Goal: Task Accomplishment & Management: Manage account settings

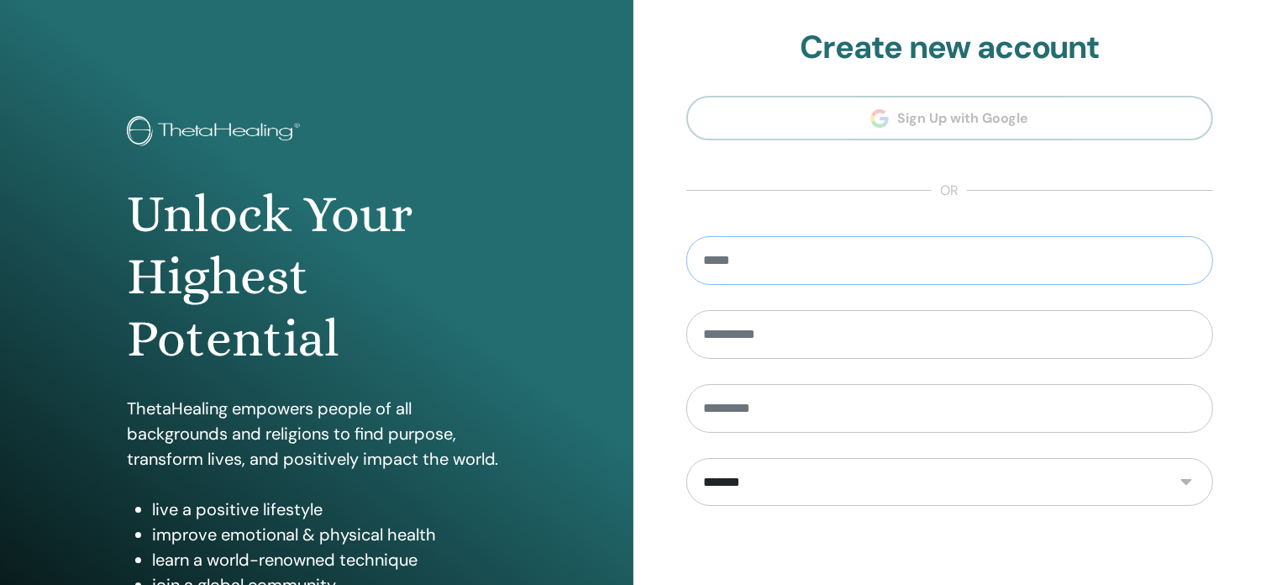
click at [842, 280] on input "email" at bounding box center [949, 260] width 527 height 49
type input "**********"
click at [827, 336] on input "text" at bounding box center [949, 334] width 527 height 49
drag, startPoint x: 867, startPoint y: 265, endPoint x: 685, endPoint y: 265, distance: 182.3
click at [685, 265] on div "**********" at bounding box center [949, 403] width 633 height 806
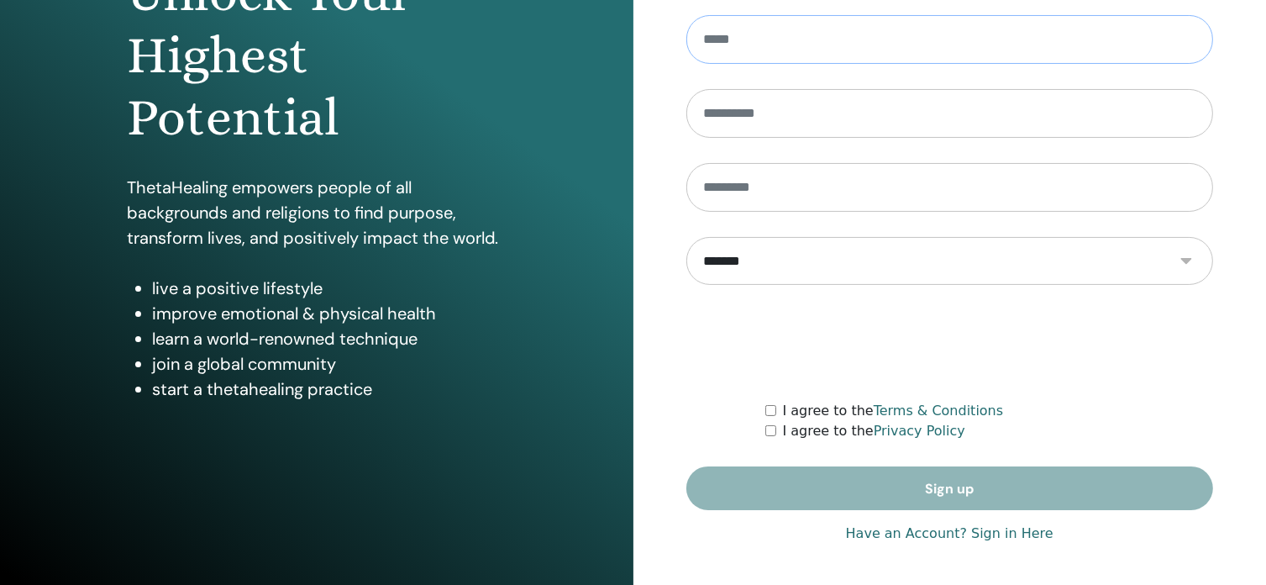
scroll to position [222, 0]
click at [1018, 536] on link "Have an Account? Sign in Here" at bounding box center [949, 532] width 207 height 20
click at [1018, 536] on div "**********" at bounding box center [949, 181] width 633 height 806
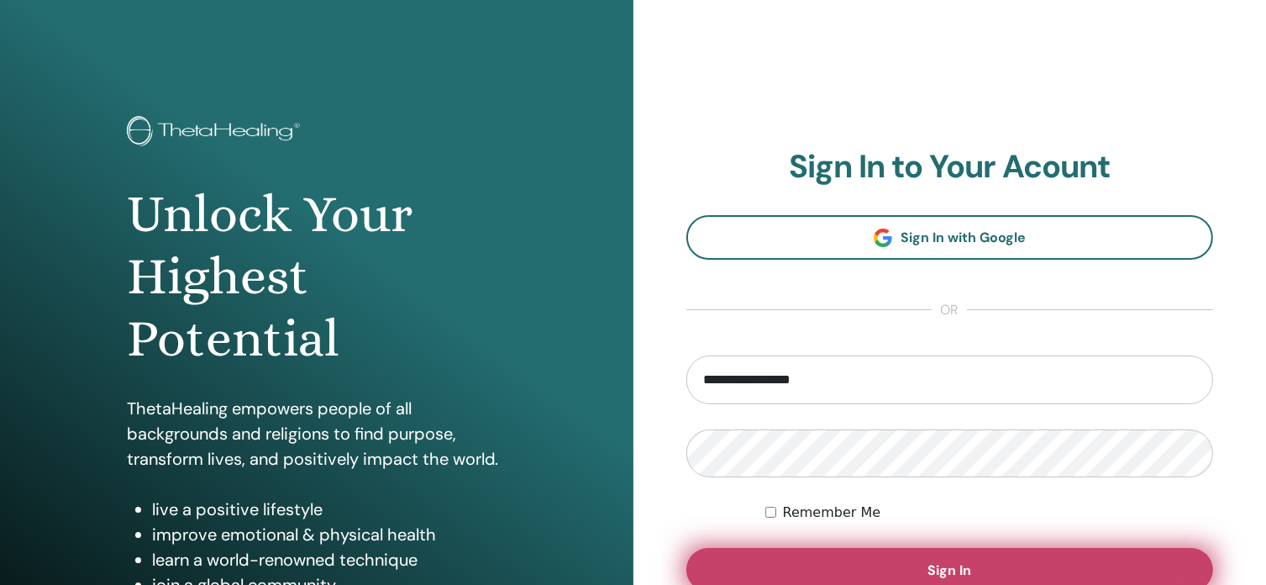
click at [911, 564] on button "Sign In" at bounding box center [949, 570] width 527 height 44
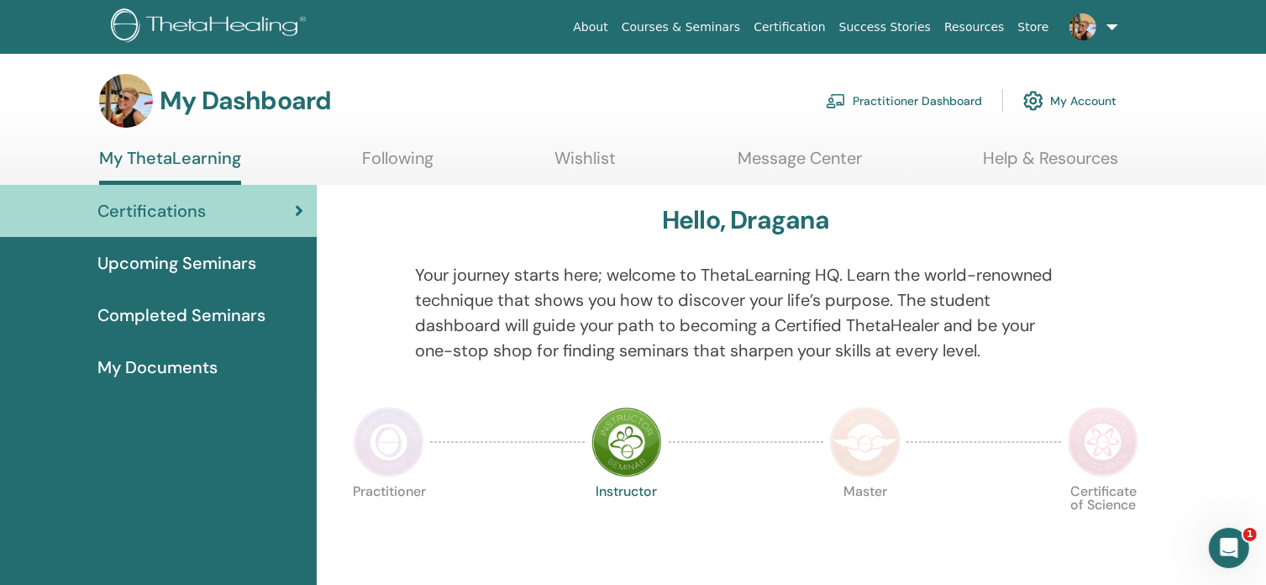
click at [174, 308] on span "Completed Seminars" at bounding box center [181, 314] width 168 height 25
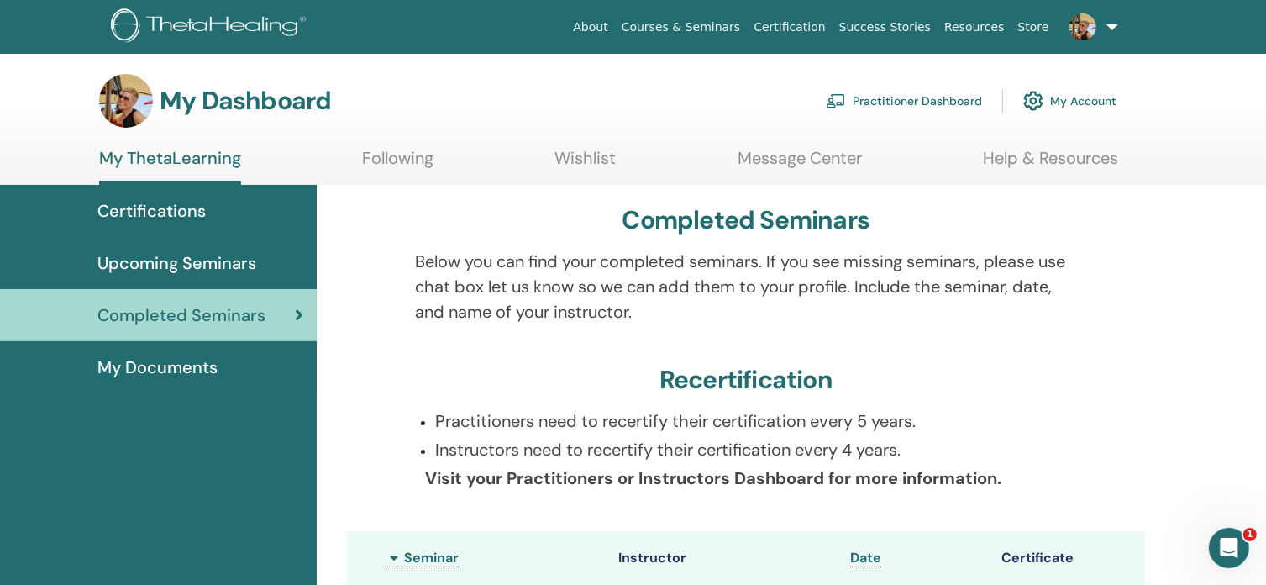
click at [1058, 108] on link "My Account" at bounding box center [1069, 100] width 93 height 37
click at [1112, 17] on link at bounding box center [1090, 27] width 69 height 54
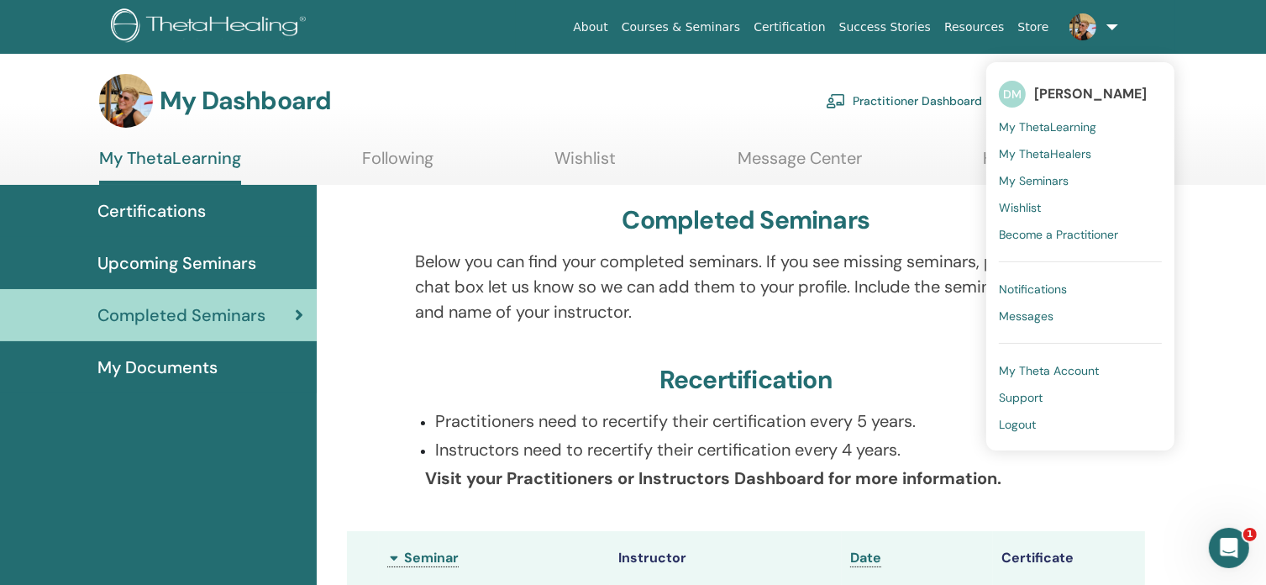
click at [1055, 365] on span "My Theta Account" at bounding box center [1049, 370] width 100 height 15
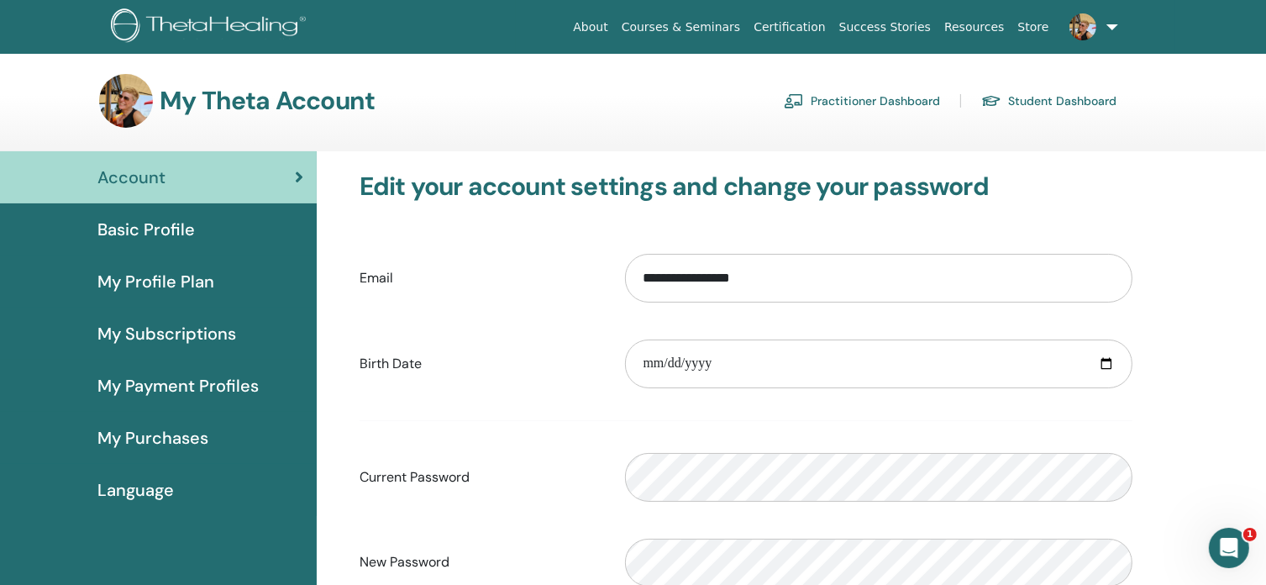
click at [1111, 16] on link at bounding box center [1090, 27] width 69 height 54
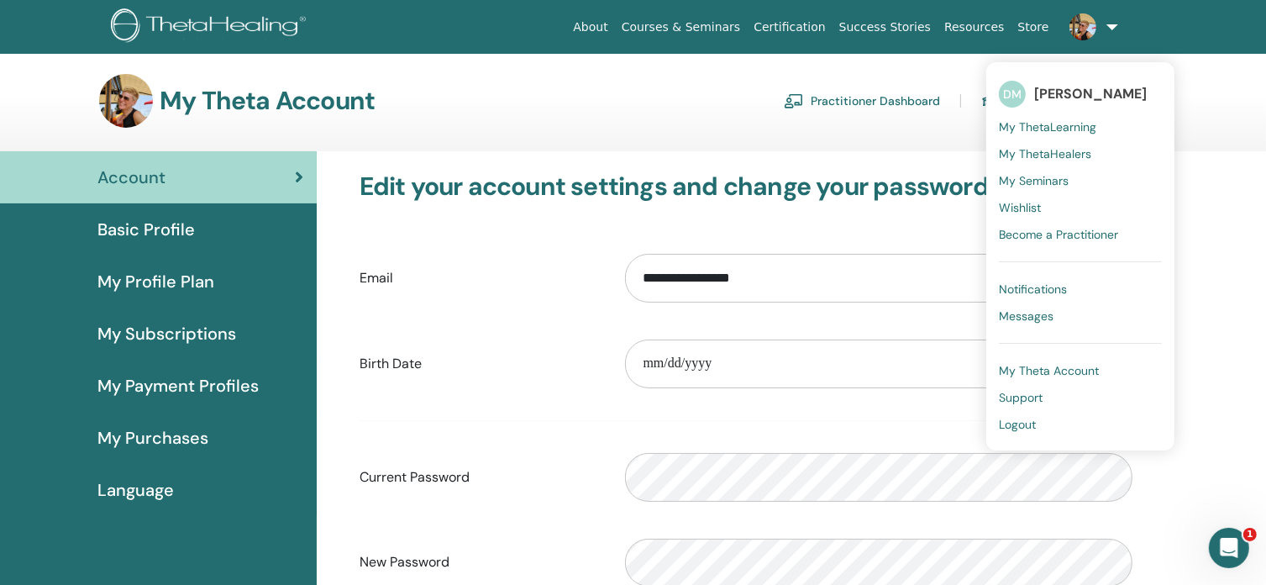
click at [1029, 396] on span "Support" at bounding box center [1021, 397] width 44 height 15
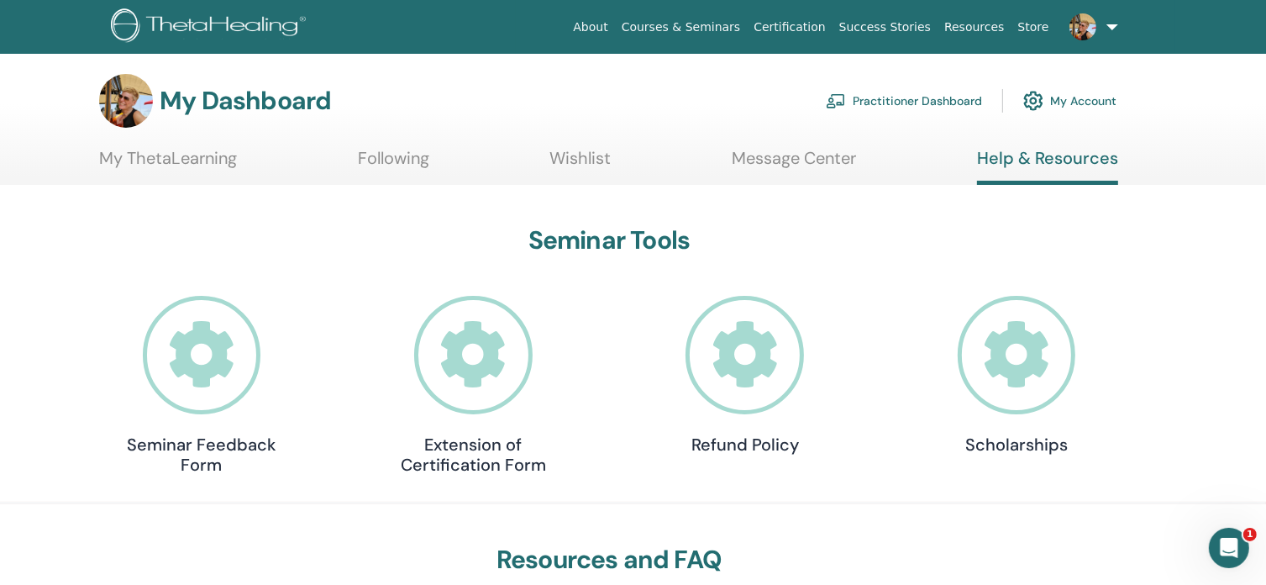
click at [1072, 92] on link "My Account" at bounding box center [1069, 100] width 93 height 37
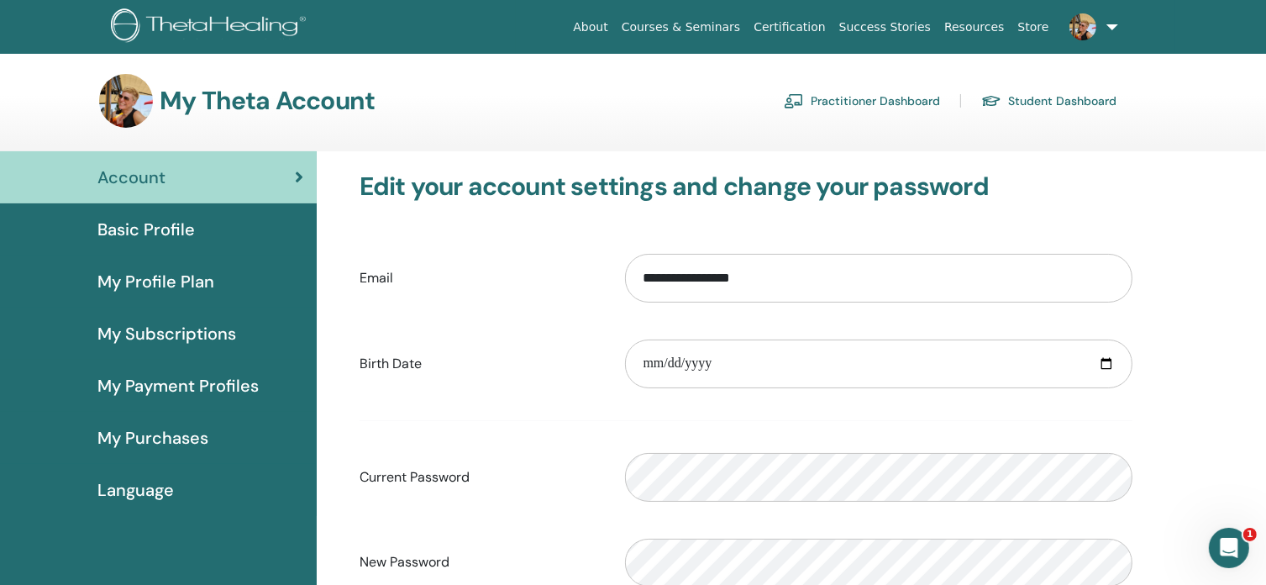
click at [178, 232] on span "Basic Profile" at bounding box center [145, 229] width 97 height 25
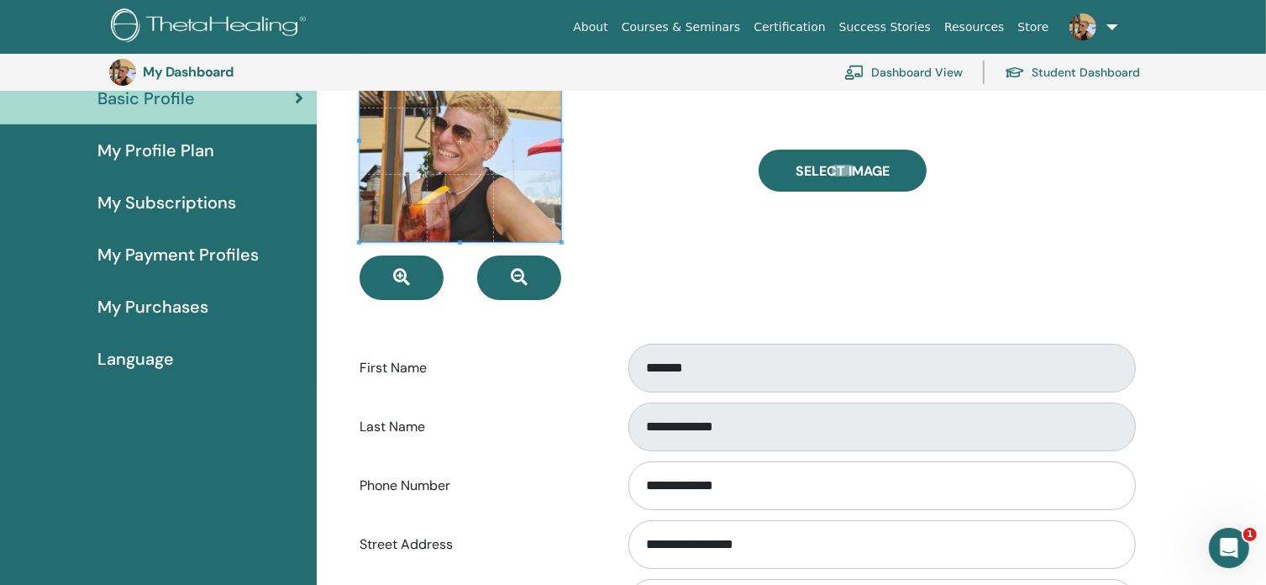
scroll to position [121, 0]
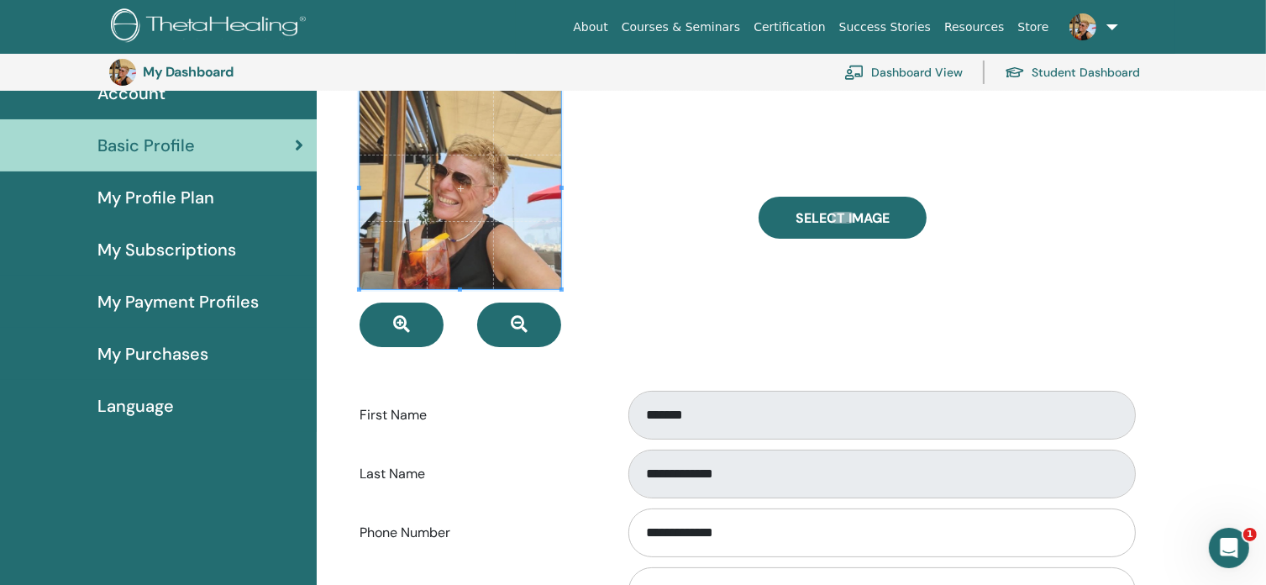
click at [175, 187] on span "My Profile Plan" at bounding box center [155, 197] width 117 height 25
